Goal: Answer question/provide support

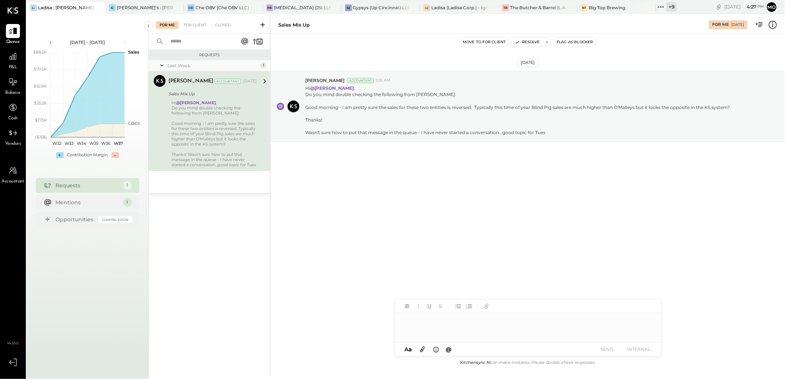
click at [418, 327] on div at bounding box center [528, 328] width 266 height 30
type input "****"
drag, startPoint x: 438, startPoint y: 313, endPoint x: 524, endPoint y: 276, distance: 93.4
click at [439, 313] on span "[PERSON_NAME]" at bounding box center [466, 312] width 58 height 7
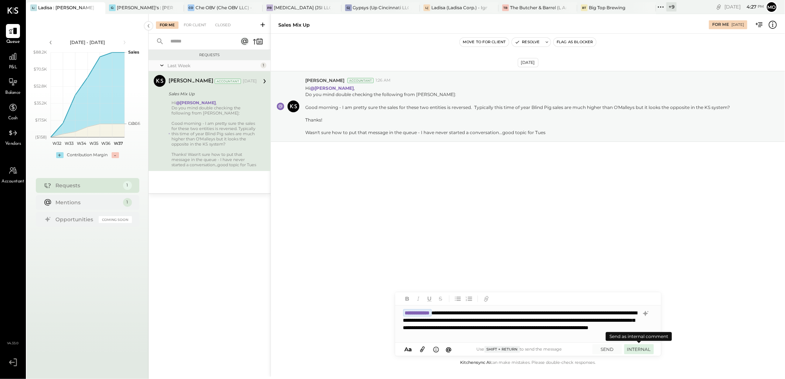
click at [645, 352] on button "INTERNAL" at bounding box center [640, 350] width 30 height 10
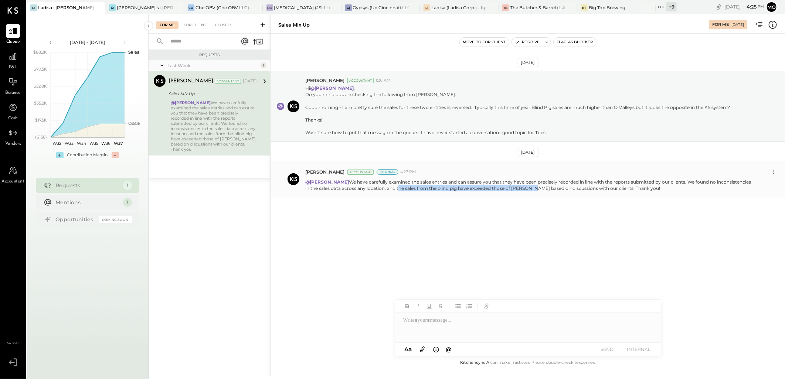
drag, startPoint x: 391, startPoint y: 188, endPoint x: 526, endPoint y: 186, distance: 135.4
click at [526, 186] on p "@[PERSON_NAME] We have carefully examined the sales entries and can assure you …" at bounding box center [530, 185] width 450 height 13
copy p "the sales from the blind pig have exceeded those of [PERSON_NAME]"
click at [348, 231] on div "[DATE] [PERSON_NAME] Accountant 1:26 AM Hi @[PERSON_NAME] , Do you mind double …" at bounding box center [528, 152] width 514 height 201
click at [192, 22] on div "For Client" at bounding box center [195, 24] width 30 height 7
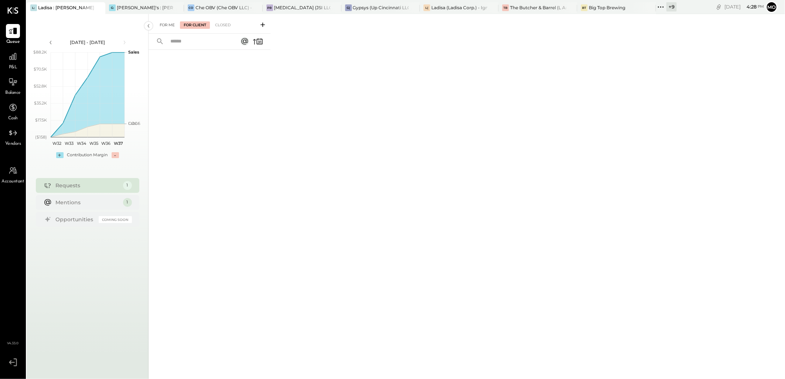
click at [167, 21] on div "For Me" at bounding box center [167, 24] width 23 height 7
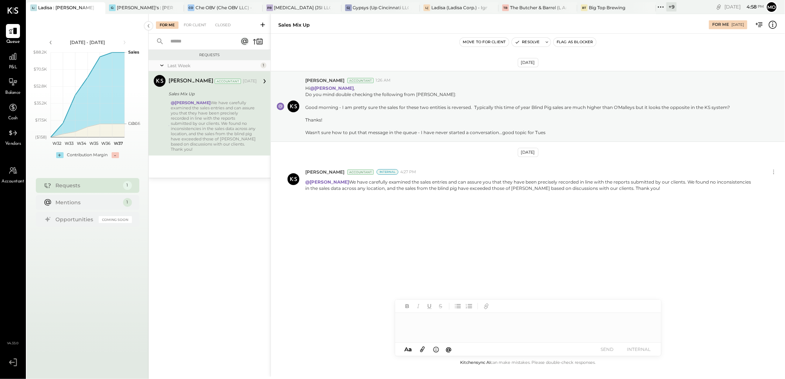
click at [214, 214] on div "Requests Last Week 1 [PERSON_NAME] Accountant [PERSON_NAME] Accountant [DATE] S…" at bounding box center [210, 204] width 122 height 308
click at [194, 20] on div "For Me For Client Closed" at bounding box center [210, 24] width 122 height 20
click at [200, 23] on div "For Client" at bounding box center [195, 24] width 30 height 7
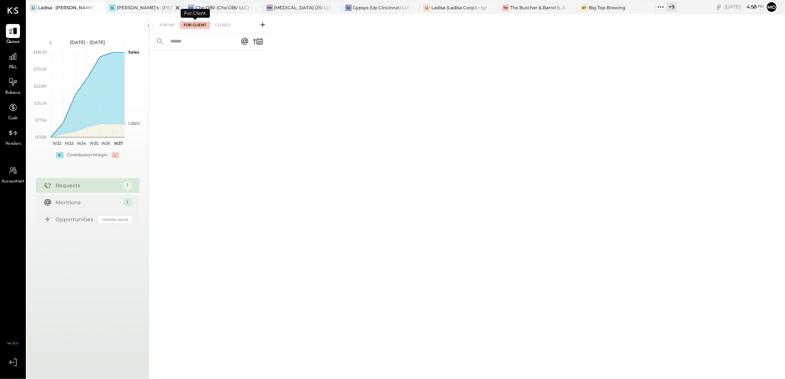
click at [118, 5] on div "[PERSON_NAME]'s : [PERSON_NAME]'s" at bounding box center [145, 7] width 56 height 6
click at [62, 5] on div "Ladisa : [PERSON_NAME] in the Alley" at bounding box center [66, 7] width 56 height 6
